Goal: Task Accomplishment & Management: Complete application form

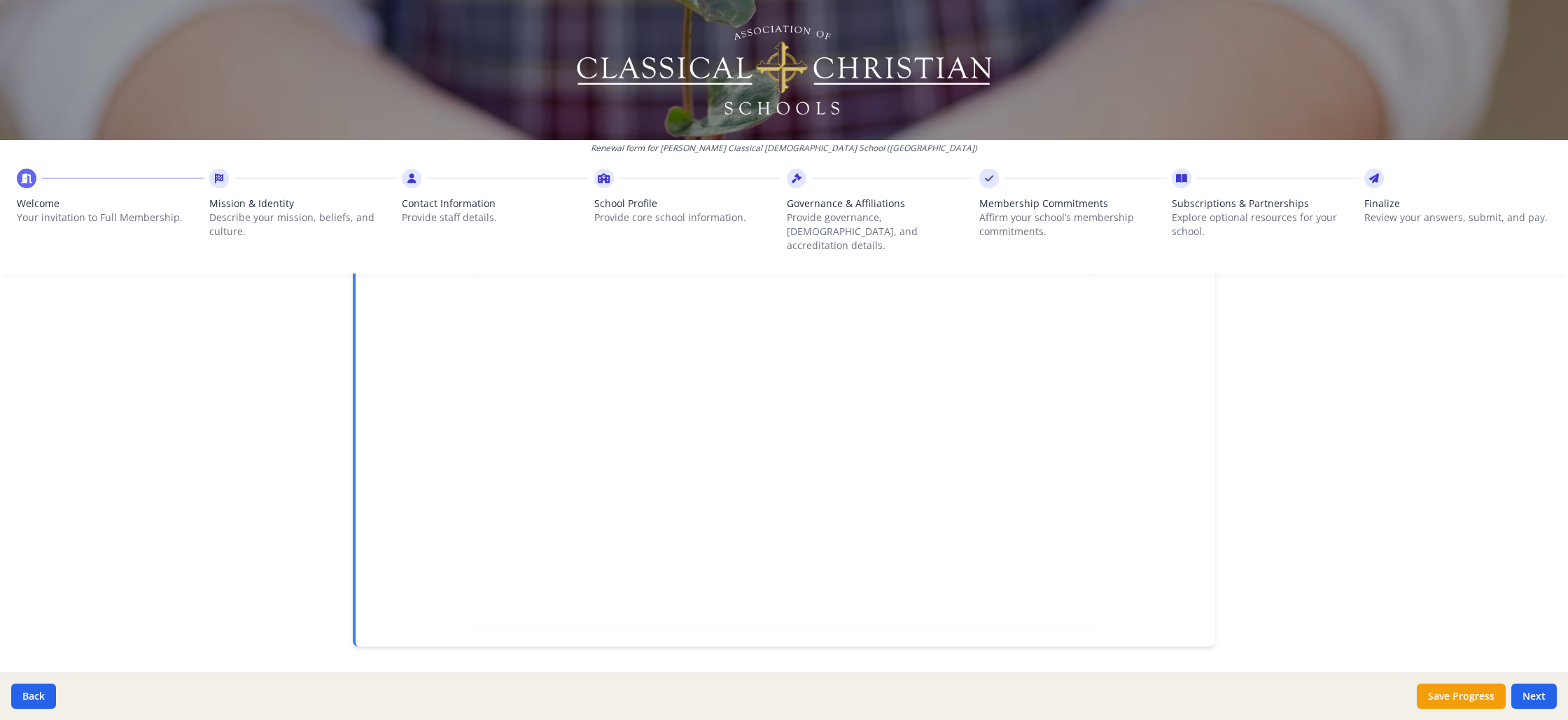
scroll to position [310, 0]
click at [1529, 695] on button "Next" at bounding box center [1533, 696] width 46 height 25
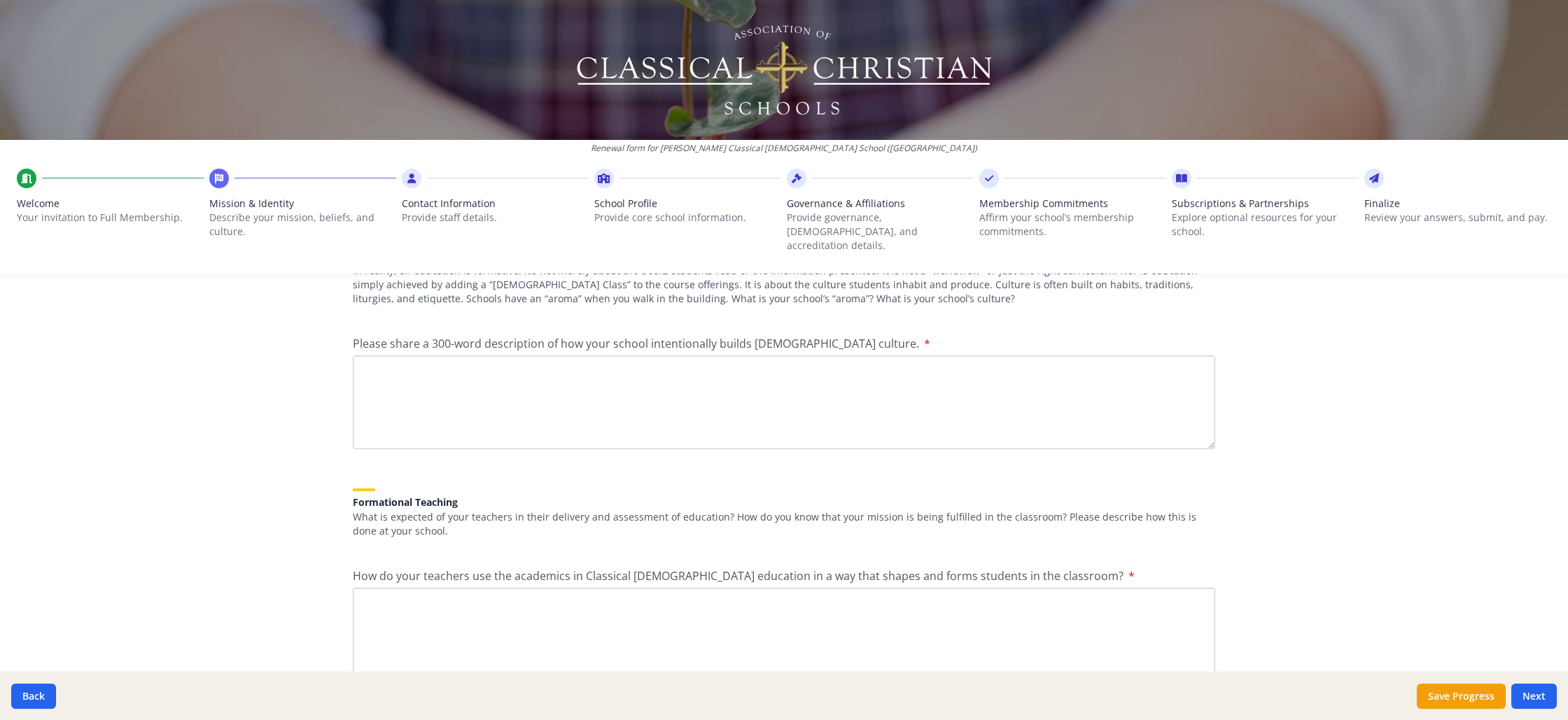
scroll to position [1614, 0]
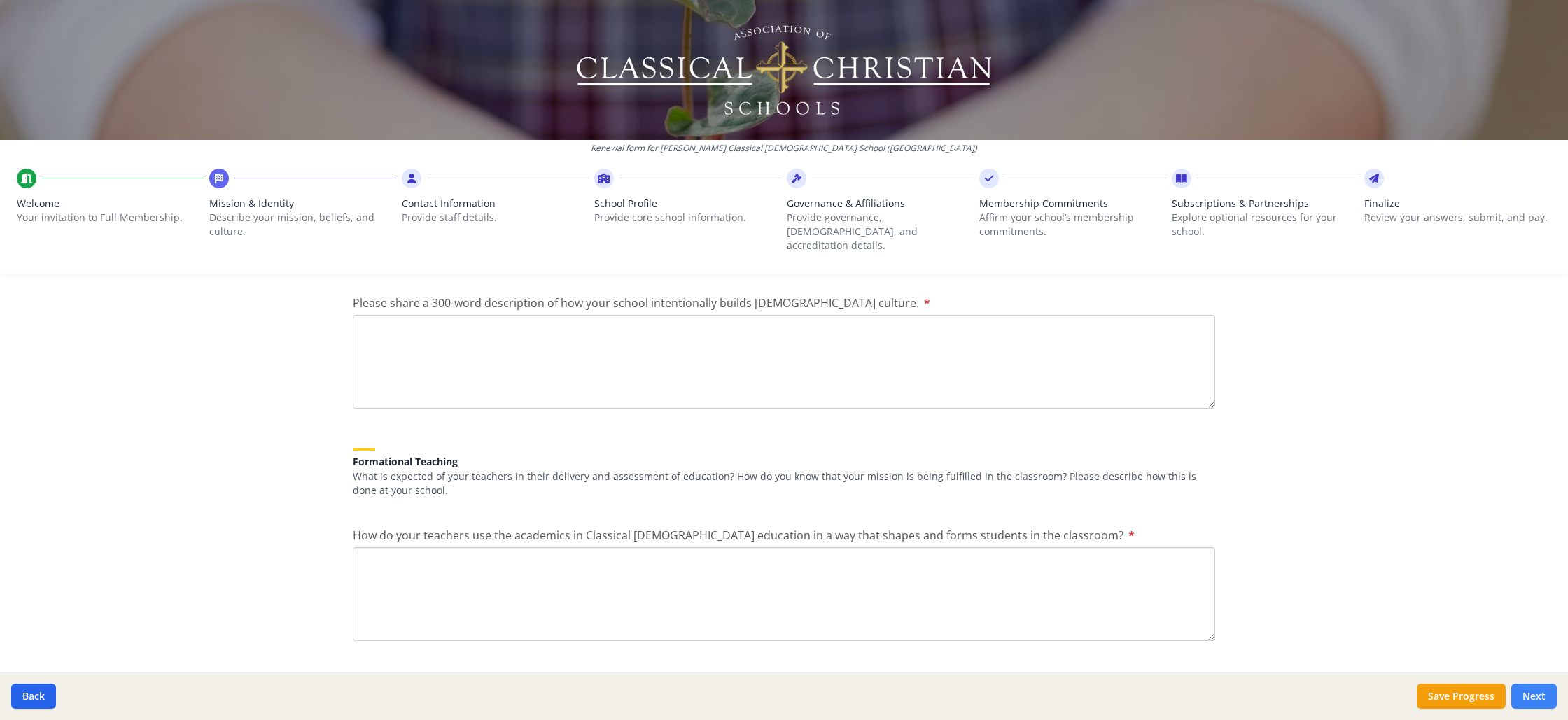
click at [1535, 702] on button "Next" at bounding box center [1533, 696] width 46 height 25
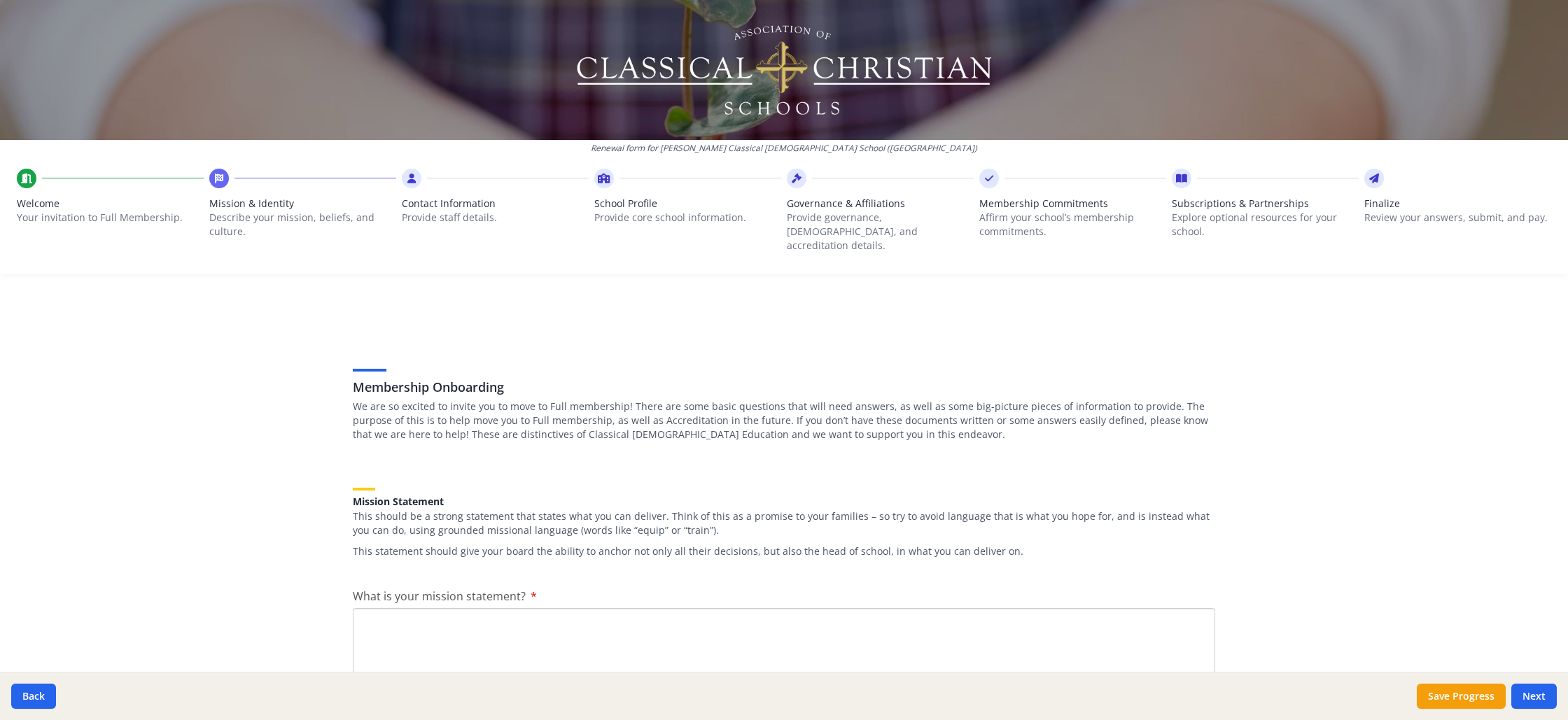
scroll to position [0, 0]
